Goal: Obtain resource: Obtain resource

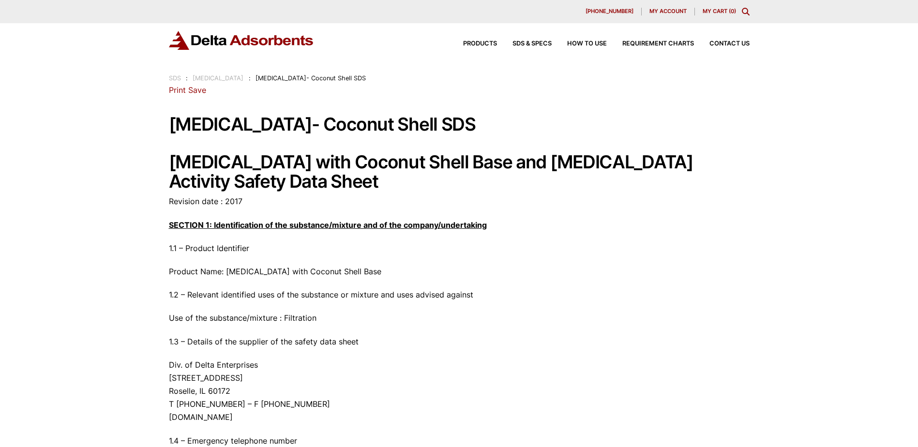
click at [196, 90] on link "Save" at bounding box center [197, 90] width 18 height 10
click at [266, 80] on span "Activated Carbon- Coconut Shell SDS" at bounding box center [311, 78] width 110 height 7
click at [529, 39] on div "Products SDS & SPECS How to Use Requirement Charts Contact Us" at bounding box center [599, 44] width 310 height 14
click at [518, 43] on span "SDS & SPECS" at bounding box center [531, 44] width 39 height 6
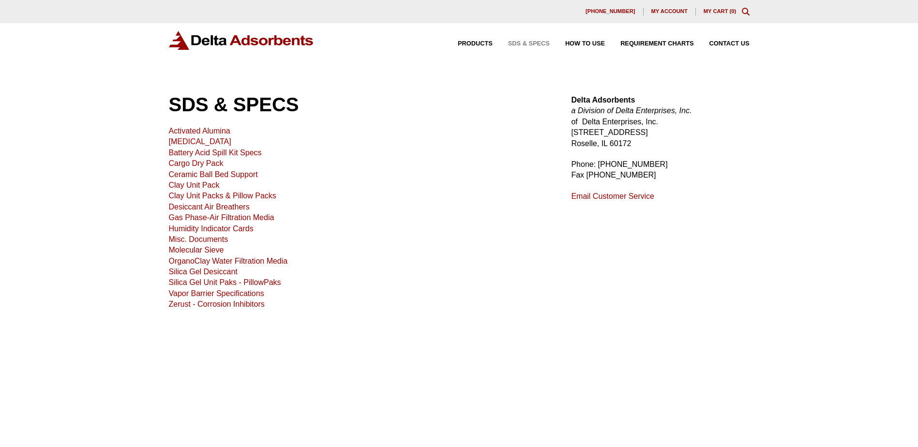
click at [183, 143] on link "[MEDICAL_DATA]" at bounding box center [200, 141] width 62 height 8
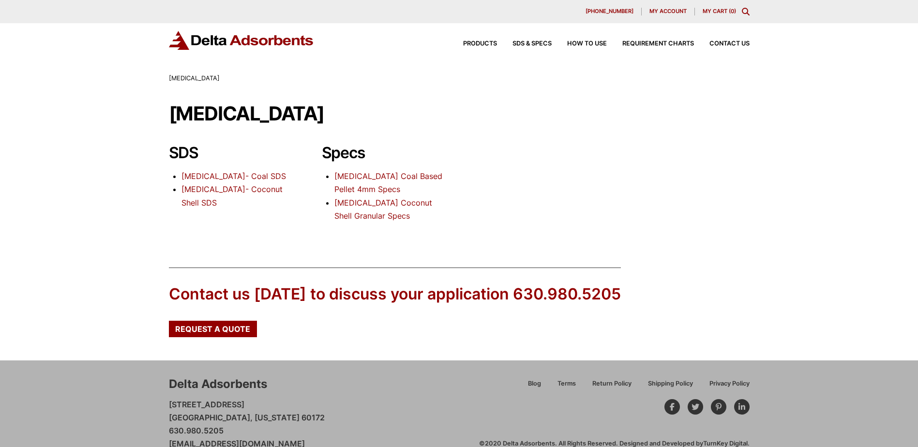
click at [361, 203] on link "Activated Carbon Coconut Shell Granular Specs" at bounding box center [383, 209] width 98 height 23
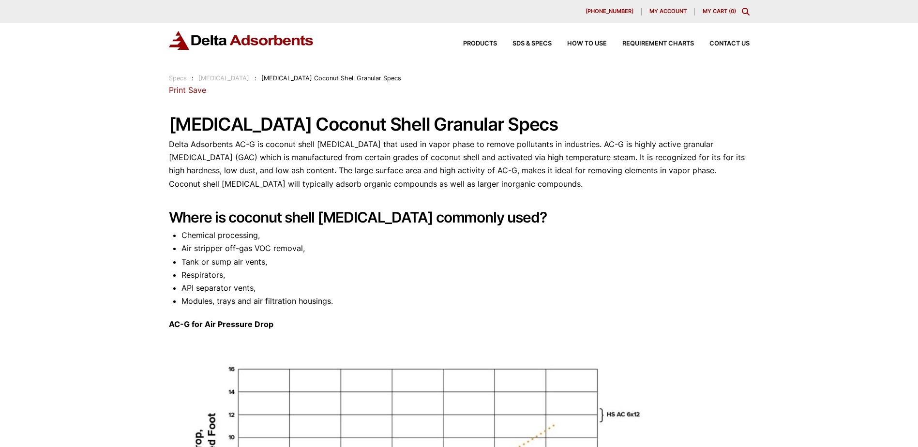
click at [199, 90] on link "Save" at bounding box center [197, 90] width 18 height 10
